Goal: Task Accomplishment & Management: Complete application form

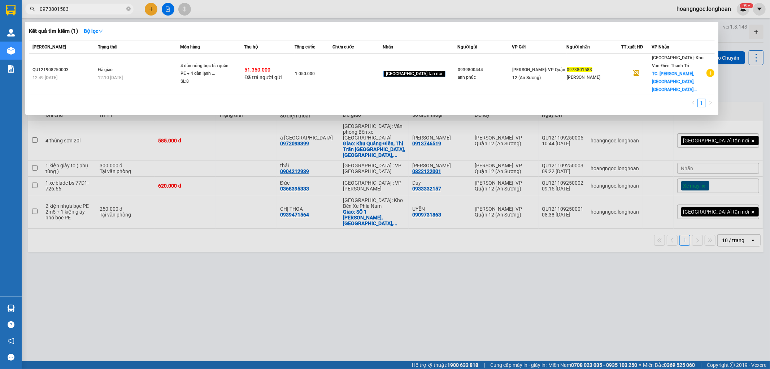
click at [300, 275] on div at bounding box center [385, 184] width 770 height 369
click at [88, 8] on input "0973801583" at bounding box center [82, 9] width 85 height 8
paste input "02810099"
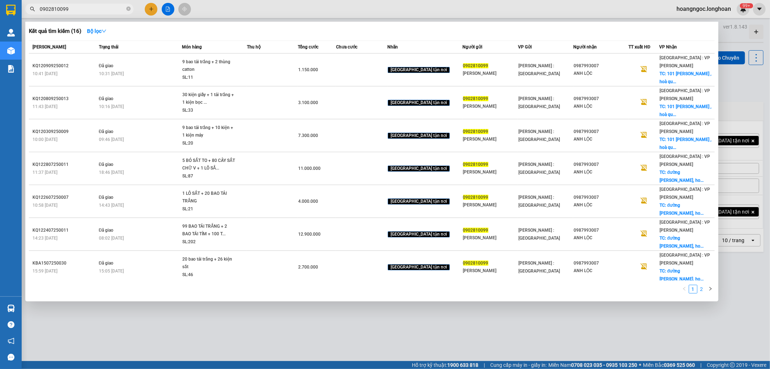
type input "0902810099"
click at [702, 290] on link "2" at bounding box center [702, 289] width 8 height 8
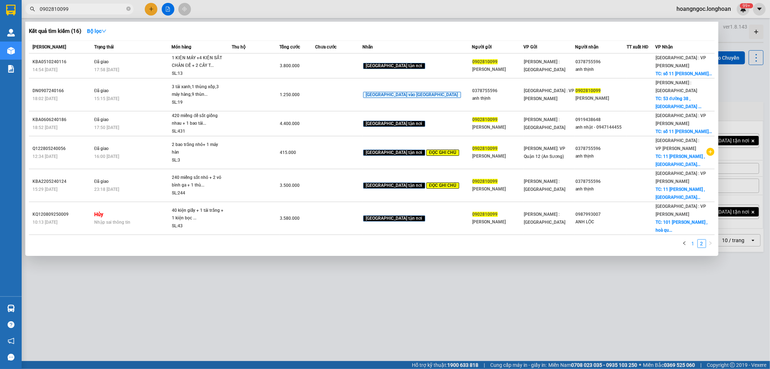
click at [692, 239] on link "1" at bounding box center [693, 243] width 8 height 8
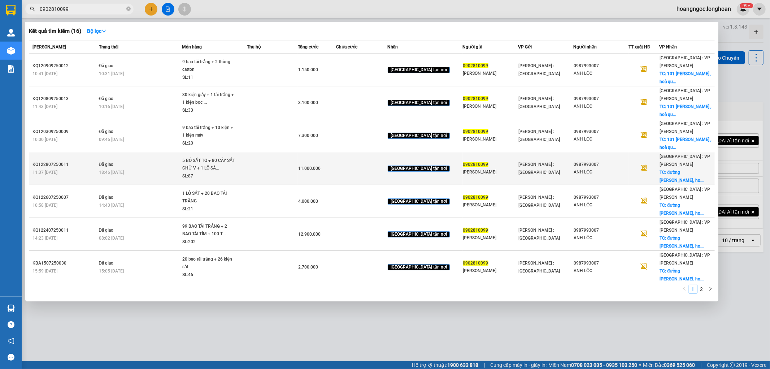
click at [255, 152] on td at bounding box center [272, 168] width 51 height 33
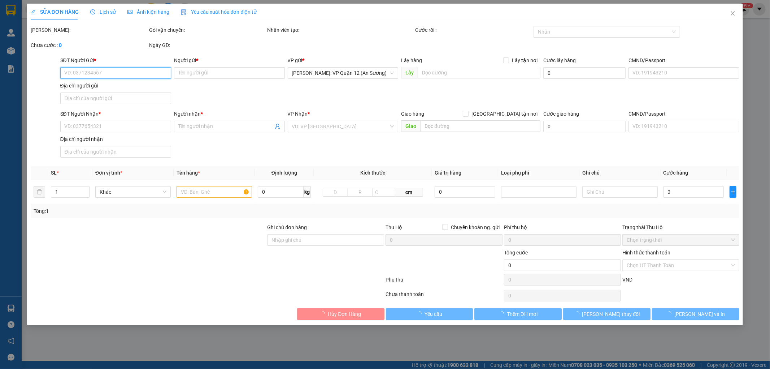
type input "0902810099"
type input "[PERSON_NAME]"
type input "0987993007"
type input "ANH LỘC"
checkbox input "true"
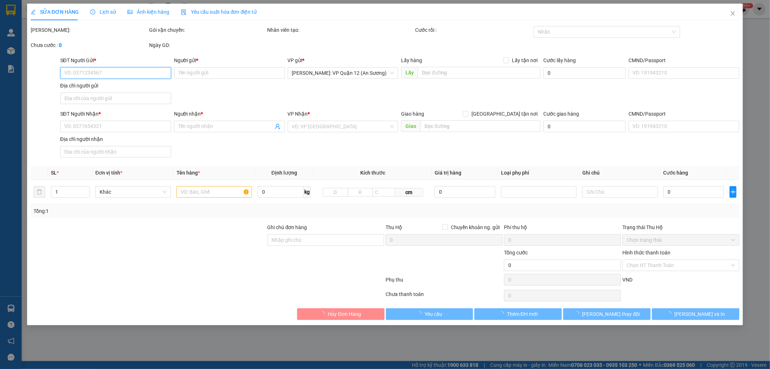
type input "đường [PERSON_NAME], hoà quý, [GEOGRAPHIC_DATA], [GEOGRAPHIC_DATA]"
type input "11.000.000"
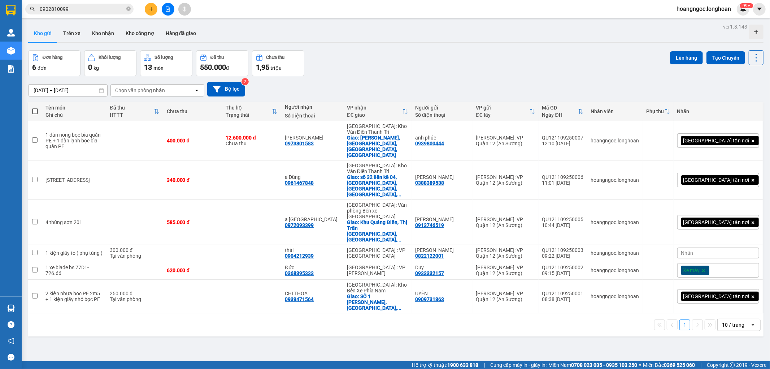
click at [79, 7] on input "0902810099" at bounding box center [82, 9] width 85 height 8
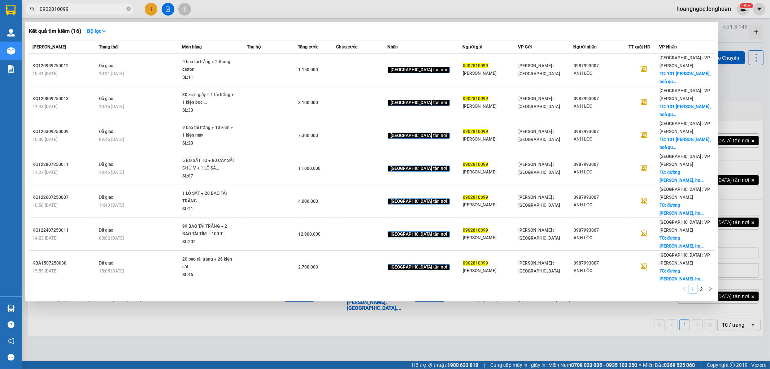
click at [80, 10] on input "0902810099" at bounding box center [82, 9] width 85 height 8
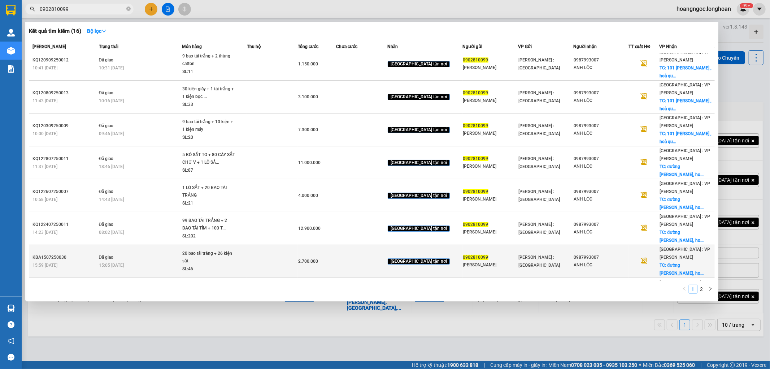
scroll to position [17, 0]
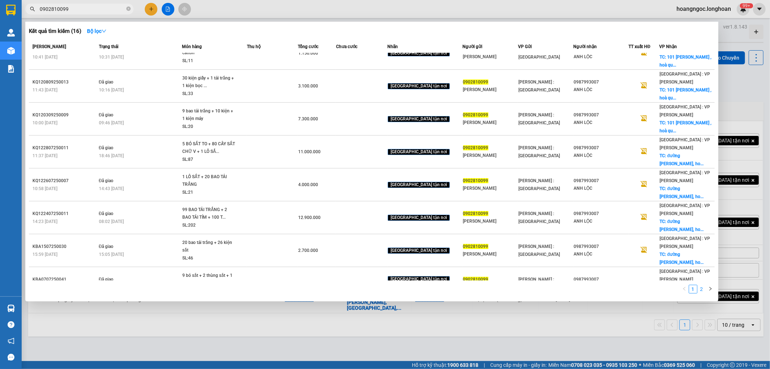
click at [703, 292] on link "2" at bounding box center [702, 289] width 8 height 8
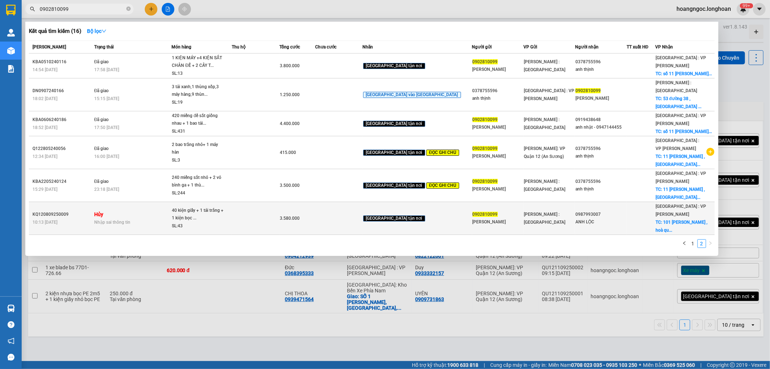
scroll to position [0, 0]
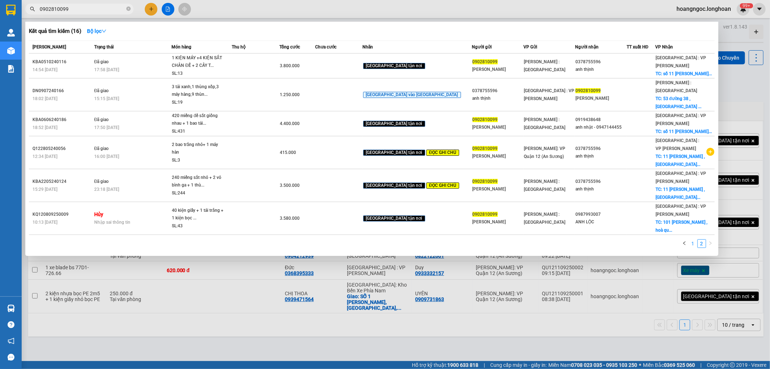
click at [694, 239] on link "1" at bounding box center [693, 243] width 8 height 8
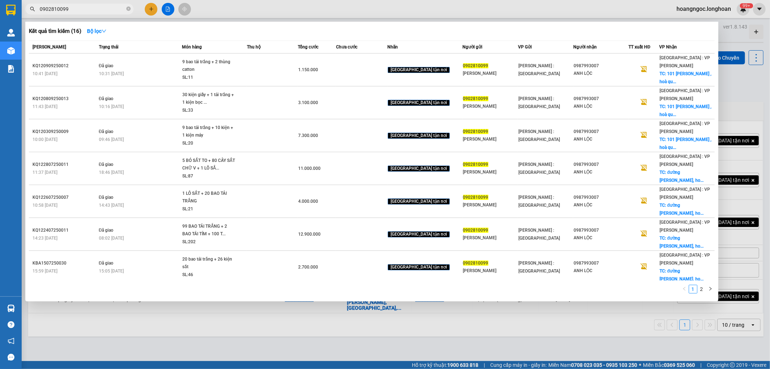
click at [95, 9] on input "0902810099" at bounding box center [82, 9] width 85 height 8
type input "9"
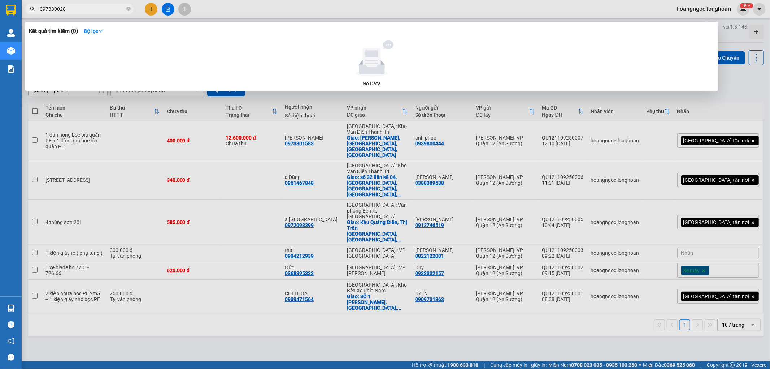
type input "0973800628"
